Goal: Find specific page/section: Find specific page/section

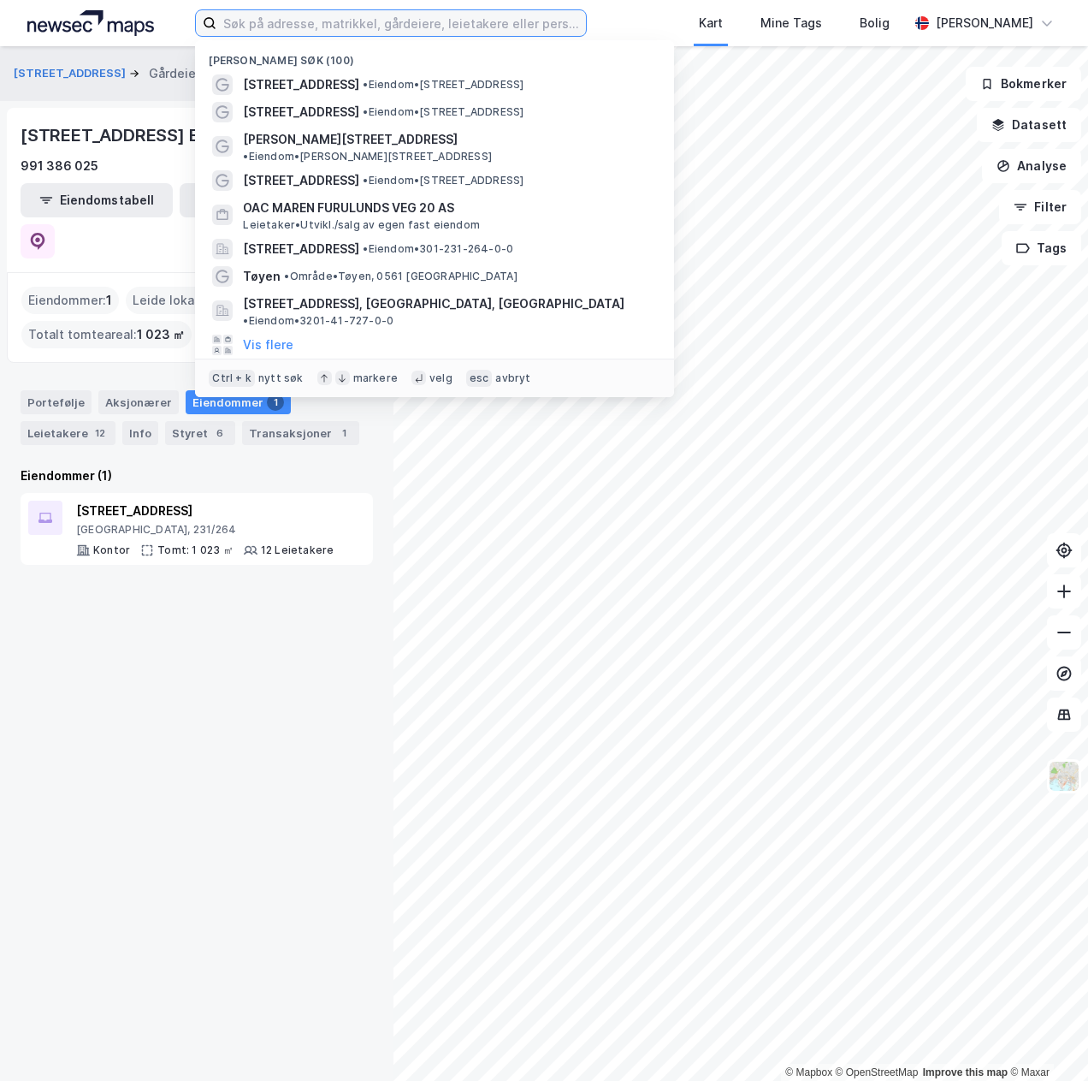
click at [302, 16] on input at bounding box center [400, 23] width 369 height 26
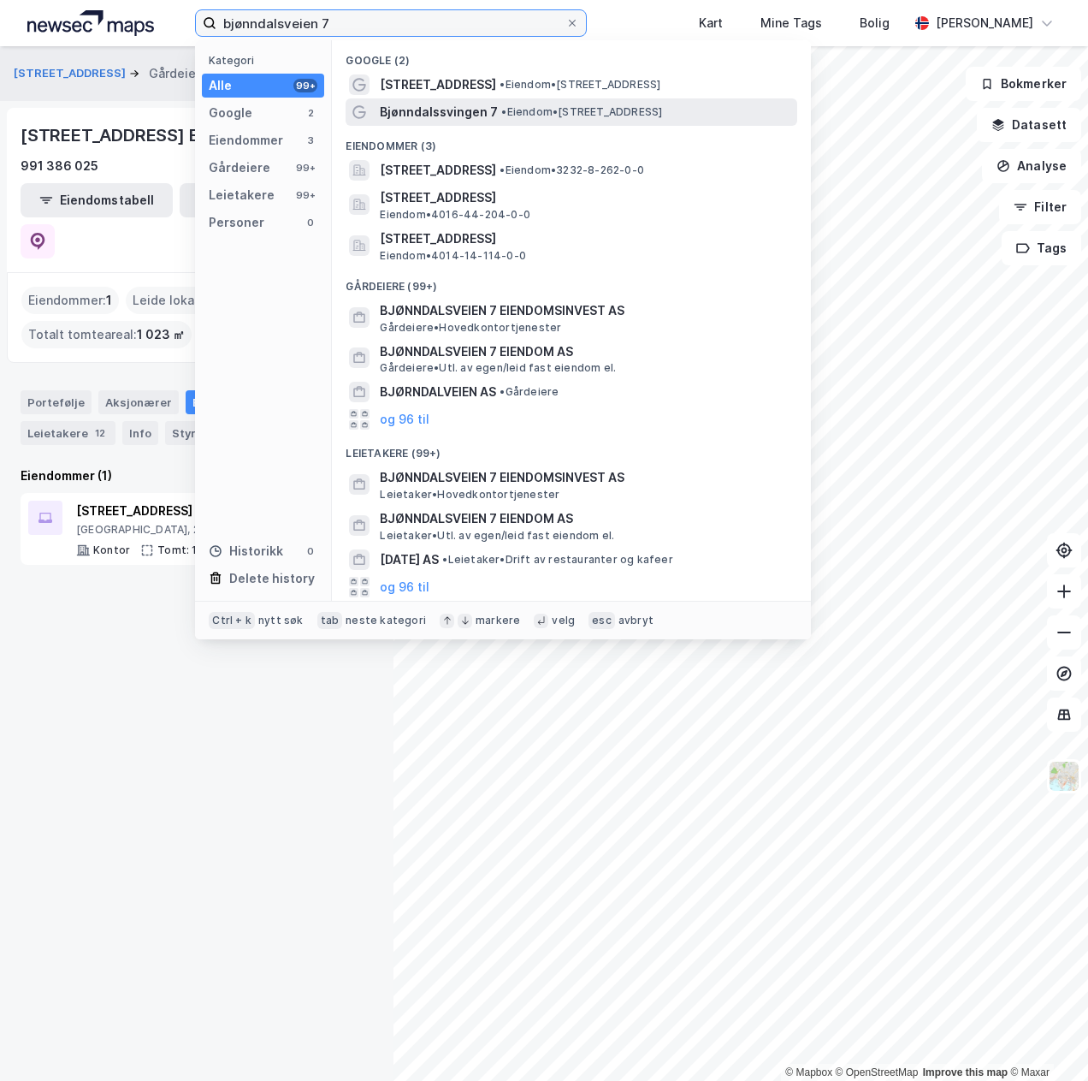
type input "bjønndalsveien 7"
click at [493, 116] on span "Bjønndalssvingen 7" at bounding box center [439, 112] width 118 height 21
